Goal: Check status: Check status

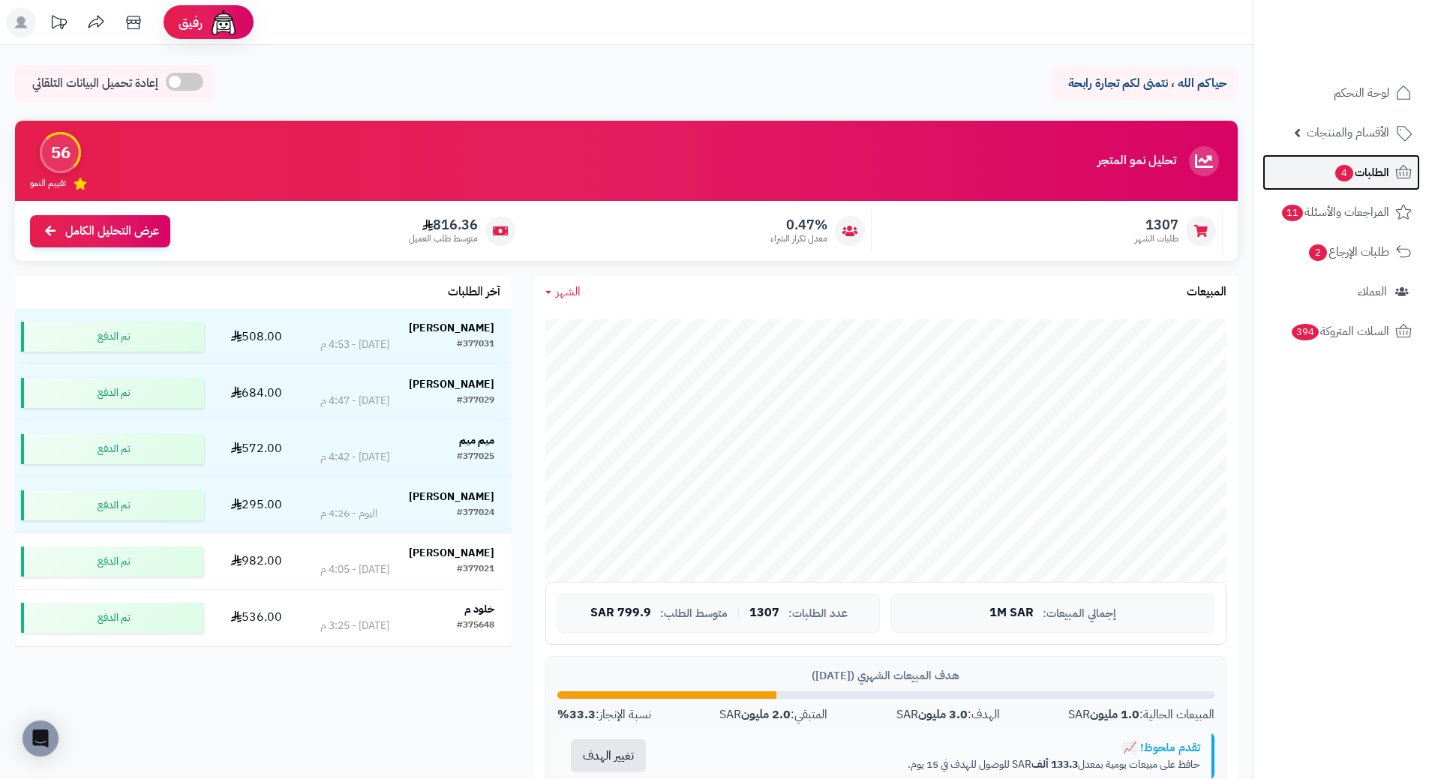
click at [1366, 182] on span "الطلبات 4" at bounding box center [1360, 172] width 55 height 21
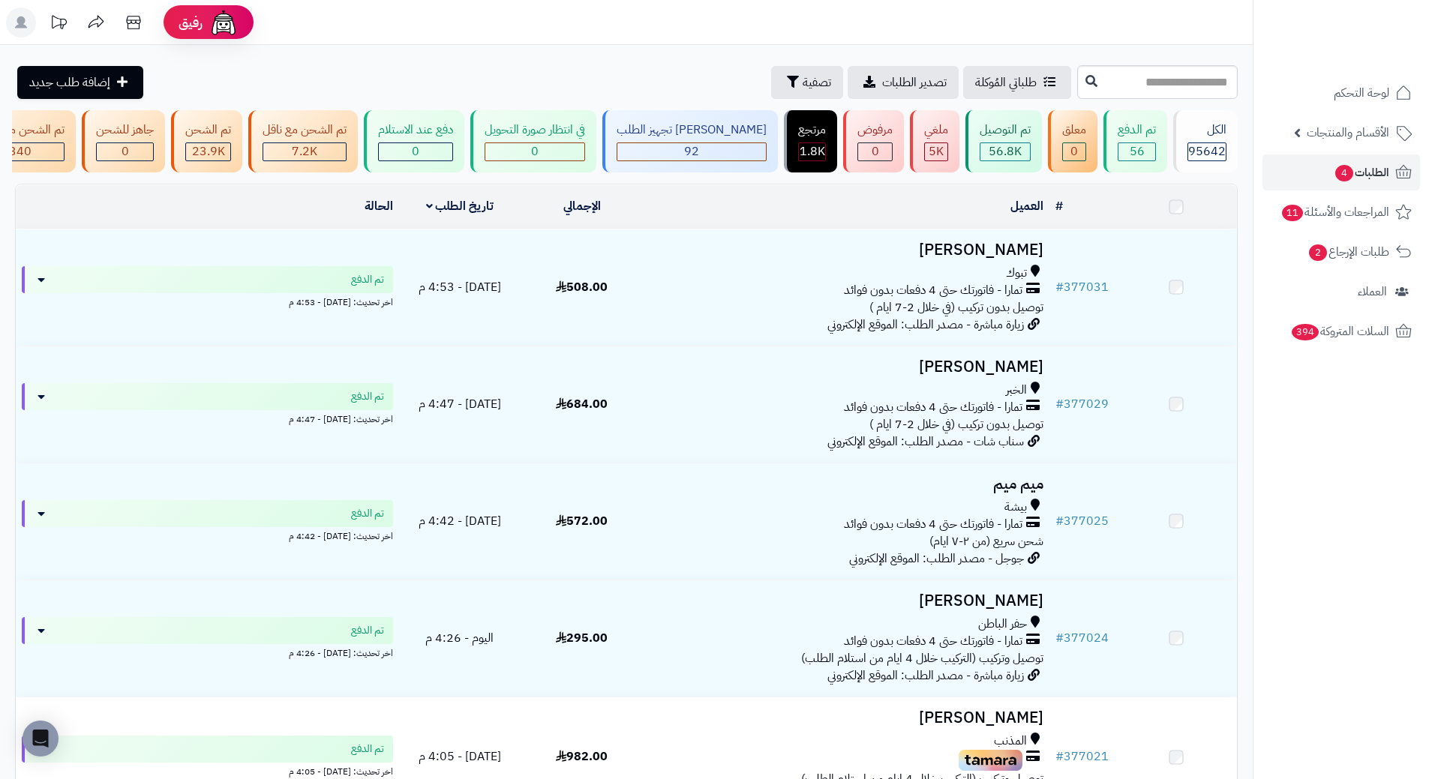
click at [1077, 91] on input "text" at bounding box center [1157, 82] width 160 height 34
type input "******"
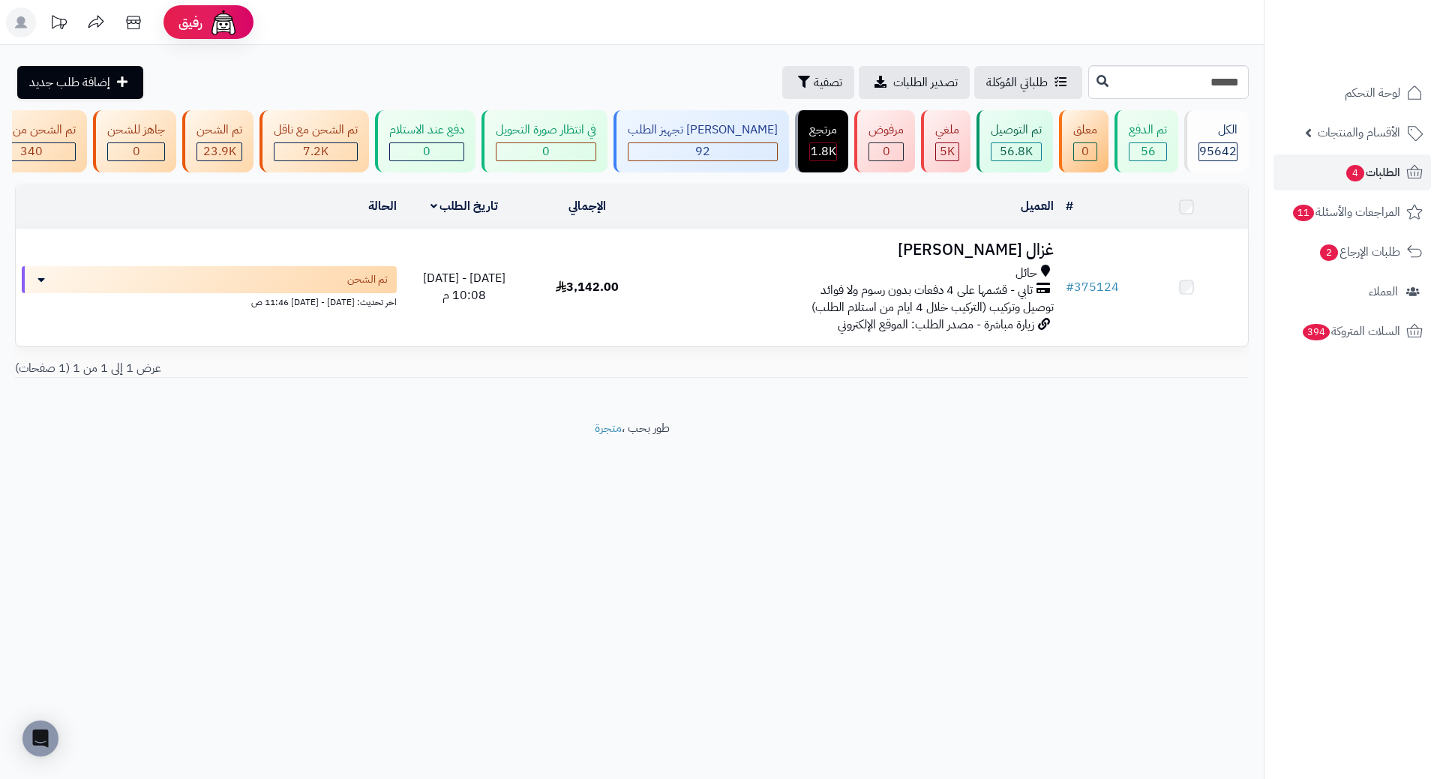
click at [992, 256] on h3 "غزال [PERSON_NAME]" at bounding box center [854, 249] width 398 height 17
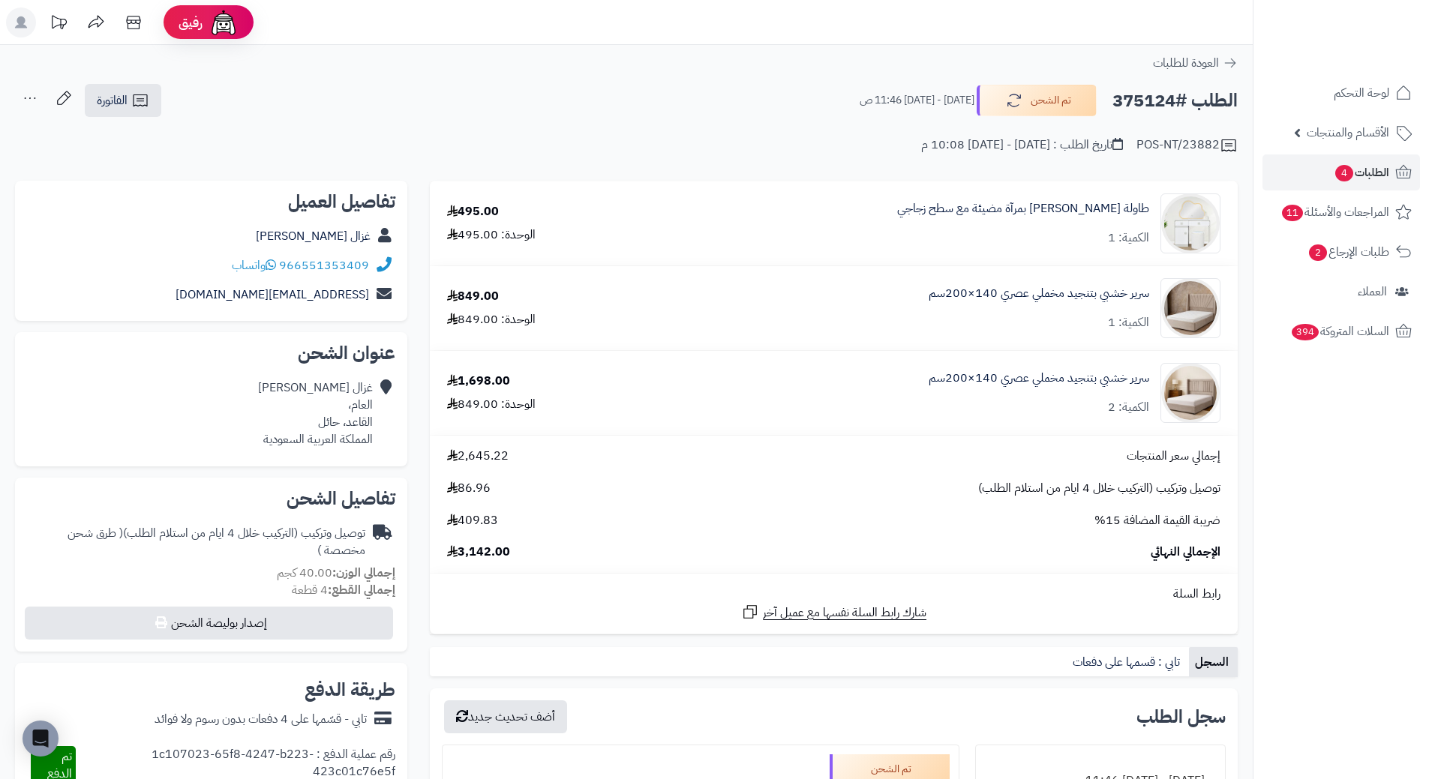
click at [1144, 98] on h2 "الطلب #375124" at bounding box center [1174, 100] width 125 height 31
copy h2 "375124"
